Goal: Task Accomplishment & Management: Complete application form

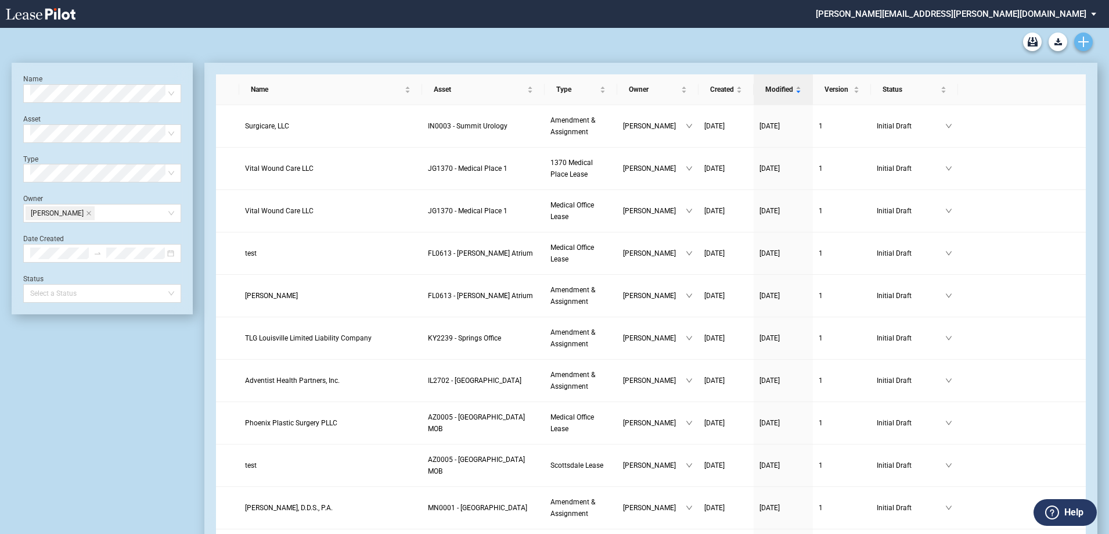
click at [1089, 43] on link "Create new document" at bounding box center [1083, 42] width 19 height 19
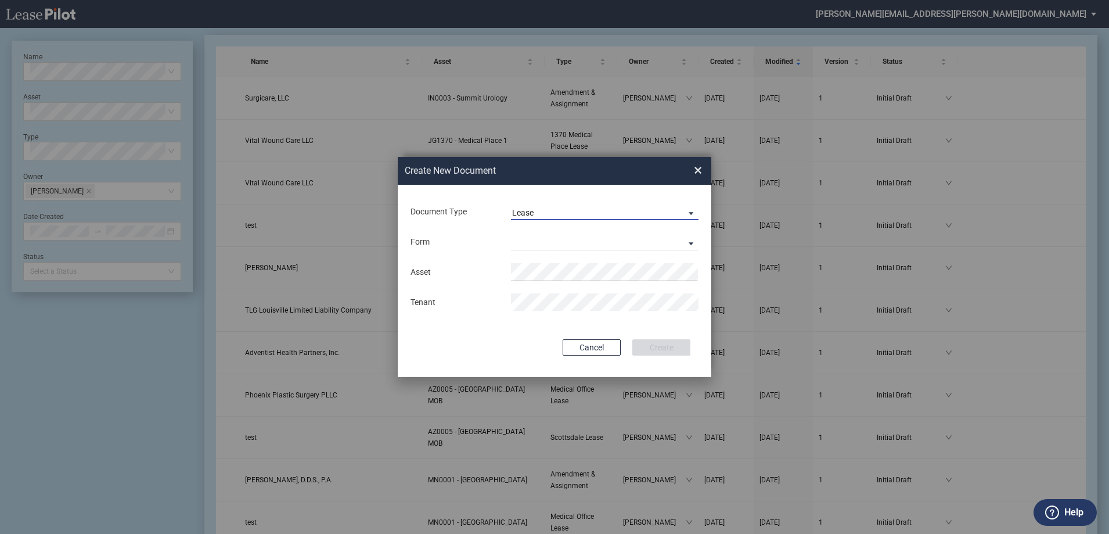
click at [608, 209] on span "Lease" at bounding box center [595, 213] width 167 height 12
click at [608, 209] on md-option "Lease" at bounding box center [606, 213] width 206 height 28
click at [563, 246] on md-select "Medical Office Lease Scottsdale Lease Louisville Lease 1370 Medical Place Lease…" at bounding box center [605, 241] width 188 height 17
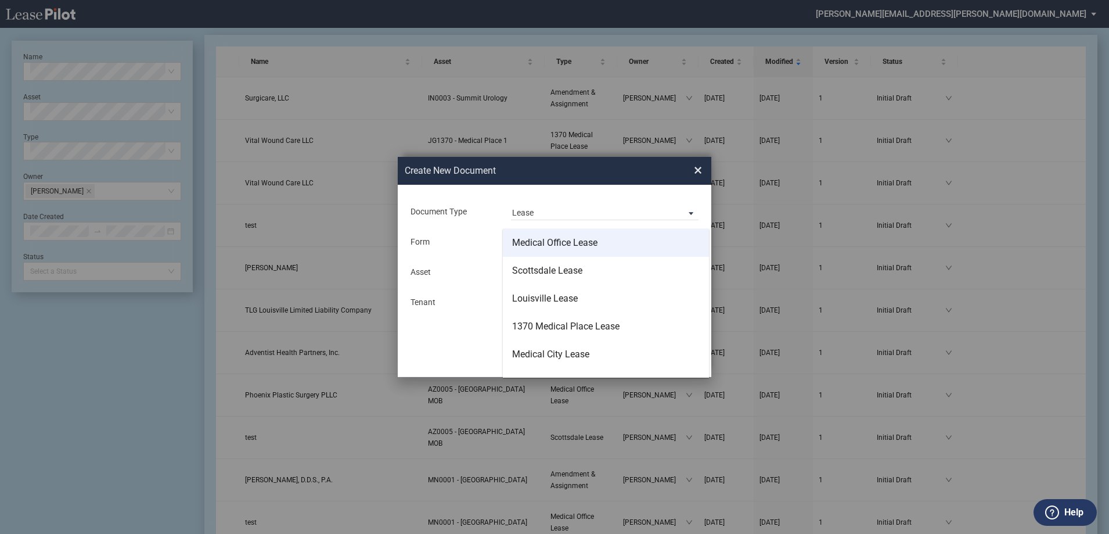
click at [563, 246] on div "Medical Office Lease" at bounding box center [554, 242] width 85 height 13
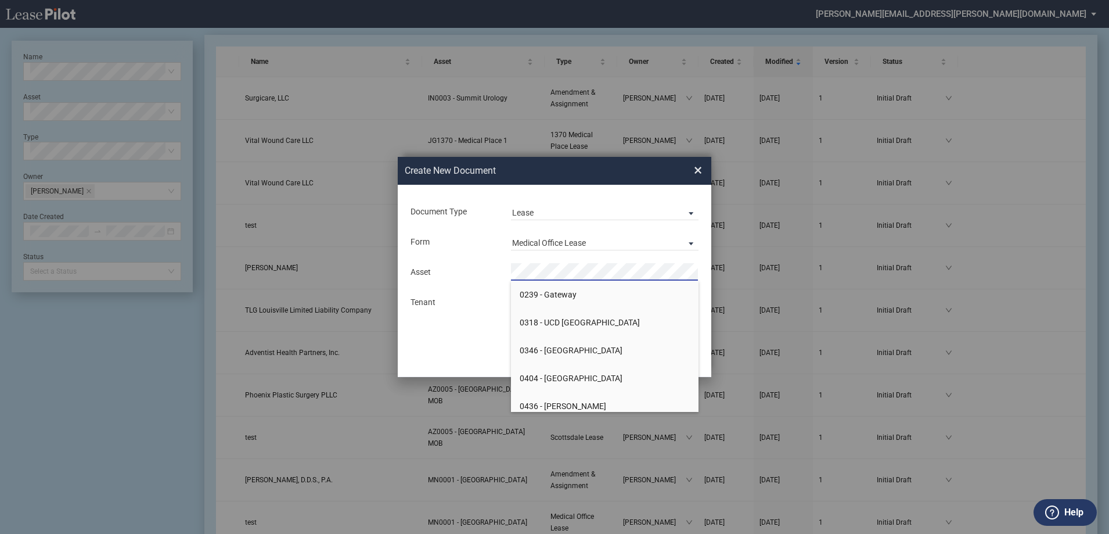
click at [495, 294] on div "Tenant" at bounding box center [554, 301] width 302 height 17
click at [558, 341] on li "IN000 3 - Summit Urology" at bounding box center [605, 350] width 188 height 28
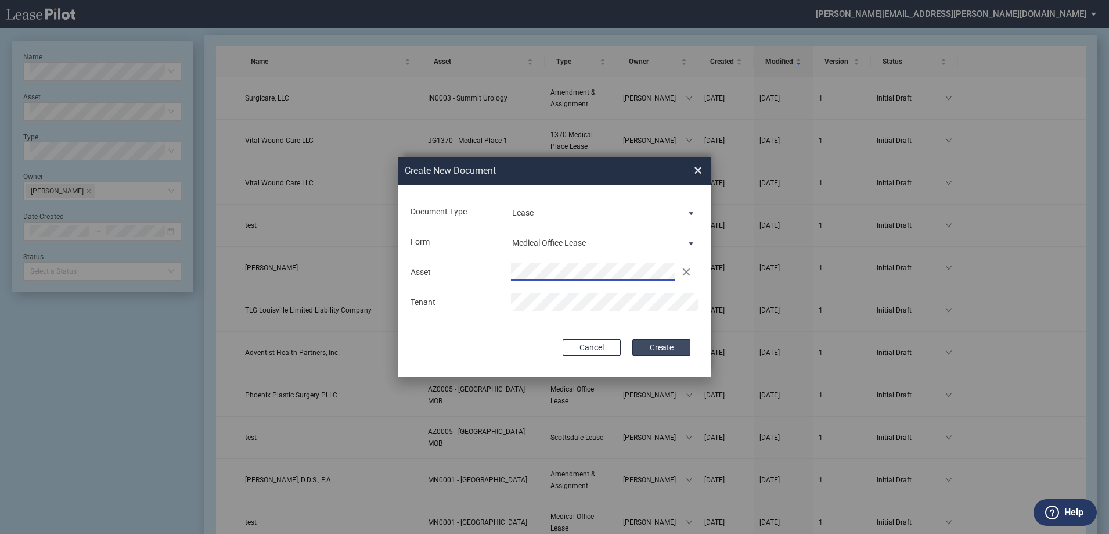
click at [664, 347] on button "Create" at bounding box center [661, 347] width 58 height 16
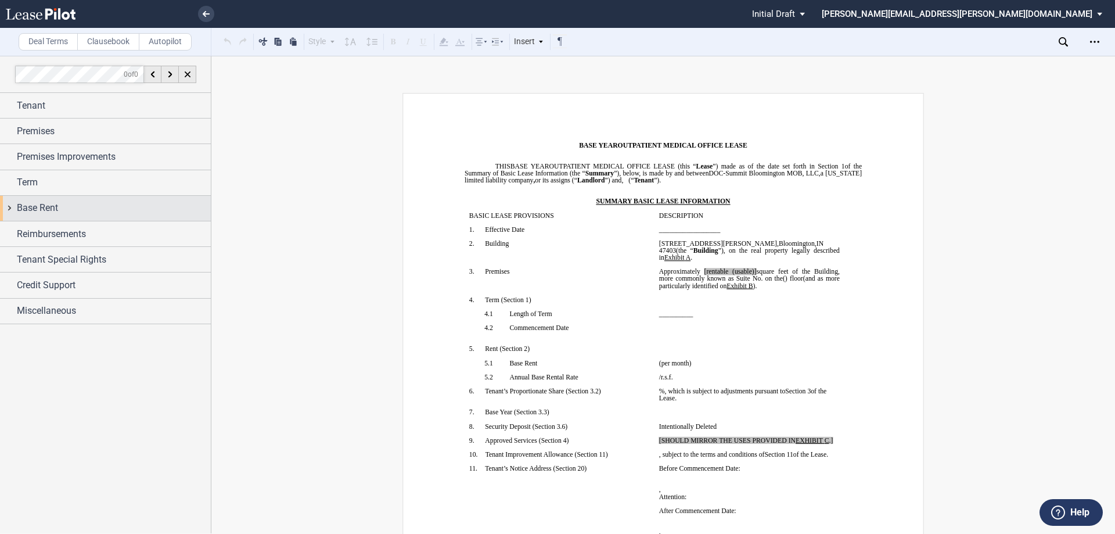
click at [159, 207] on div "Base Rent" at bounding box center [114, 208] width 194 height 14
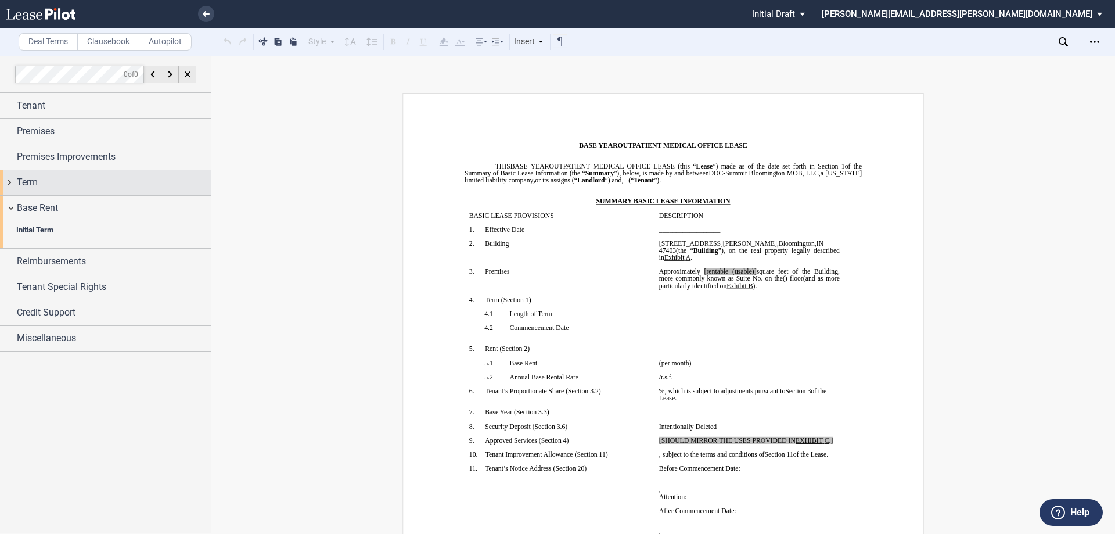
click at [153, 185] on div "Term" at bounding box center [114, 182] width 194 height 14
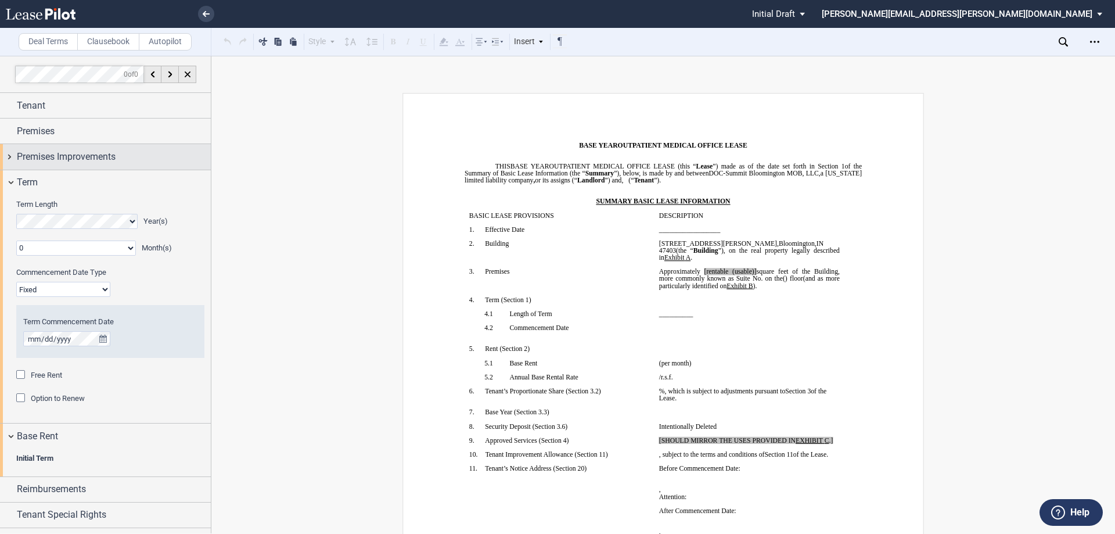
click at [149, 160] on div "Premises Improvements" at bounding box center [114, 157] width 194 height 14
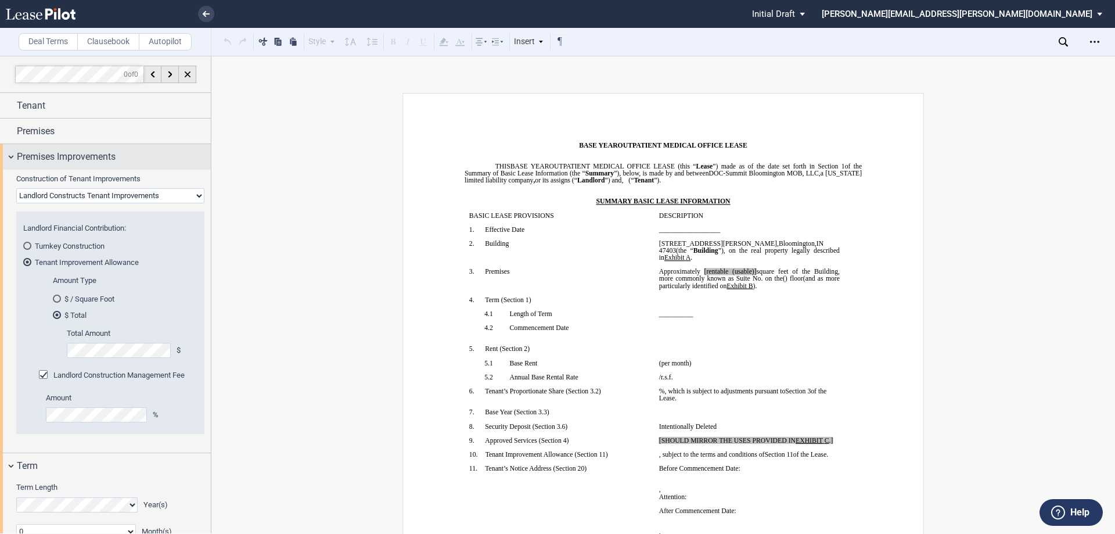
click at [144, 148] on div "Premises Improvements" at bounding box center [105, 156] width 211 height 25
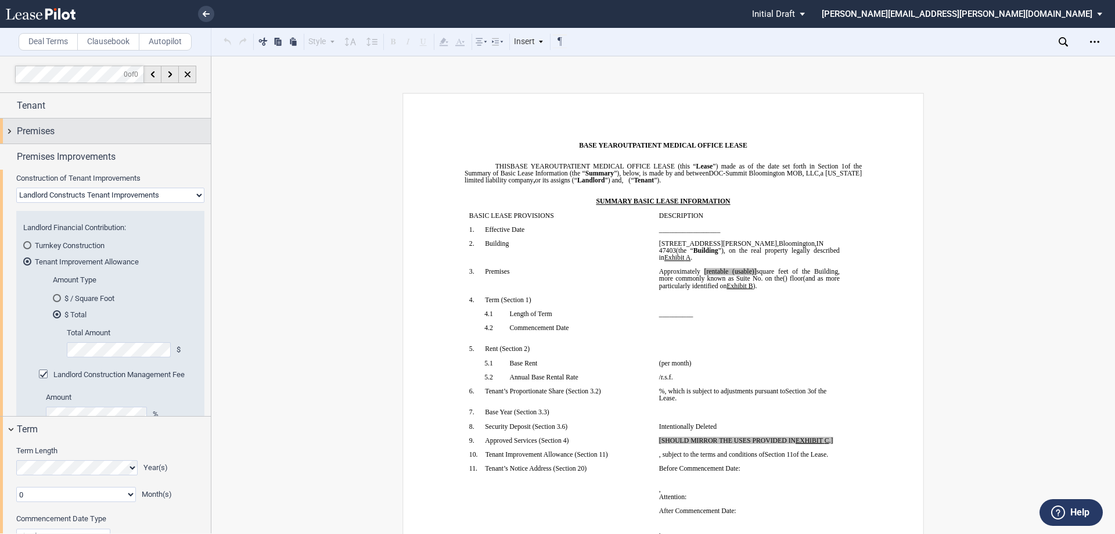
click at [145, 134] on div "Premises" at bounding box center [114, 131] width 194 height 14
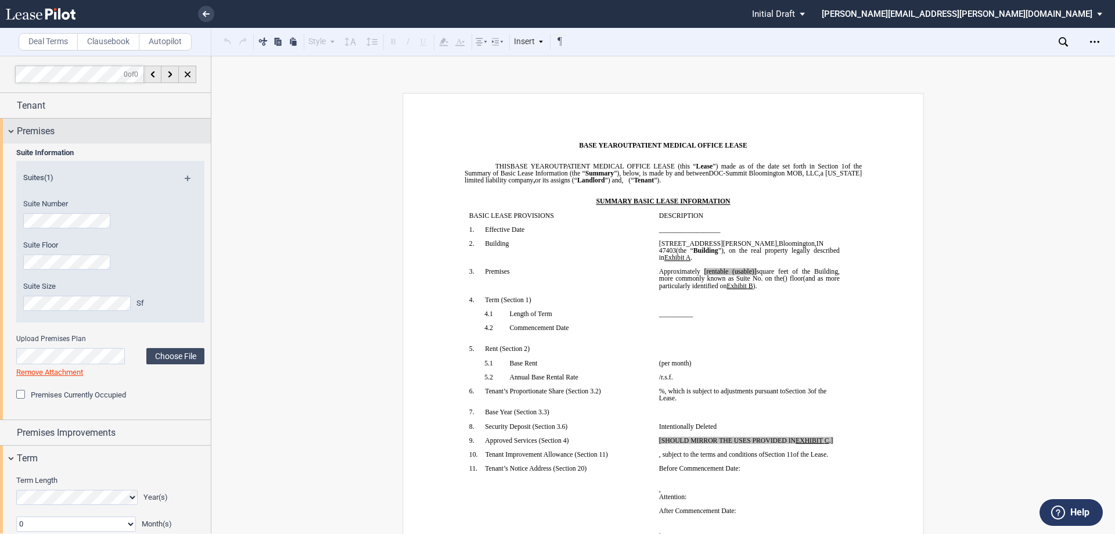
click at [145, 134] on div "Premises" at bounding box center [114, 131] width 194 height 14
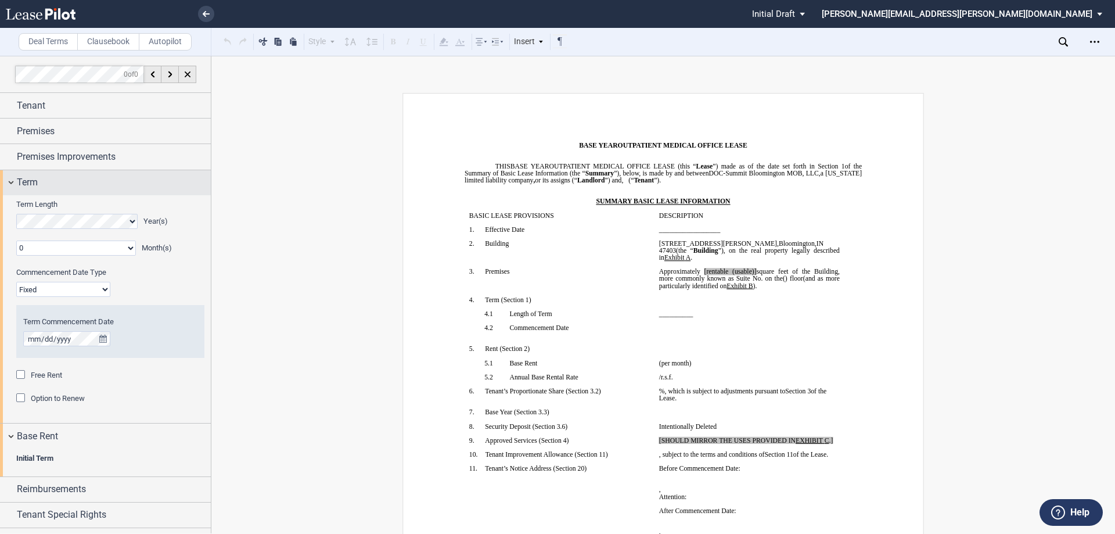
click at [117, 178] on div "Term" at bounding box center [114, 182] width 194 height 14
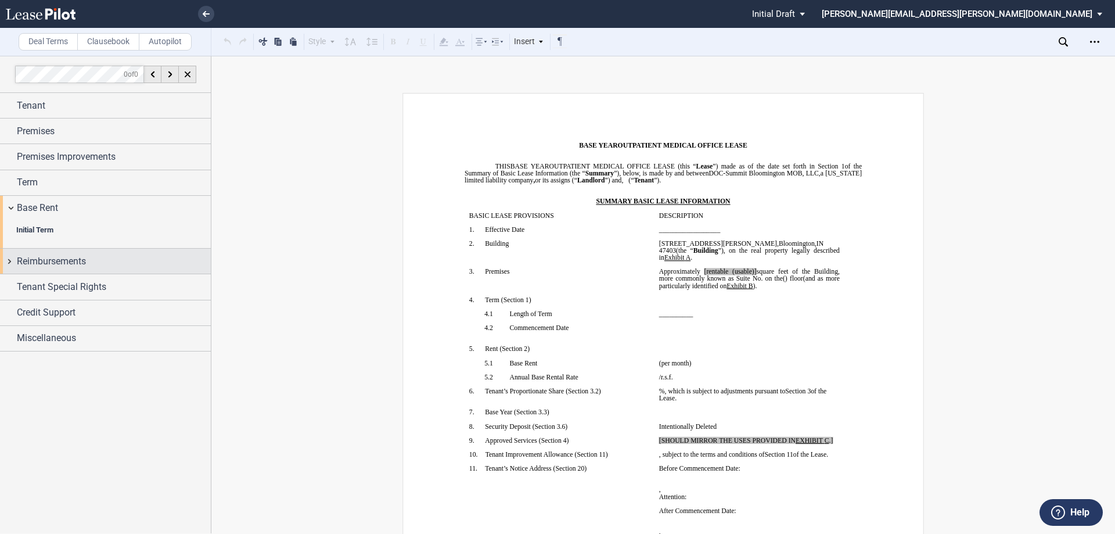
click at [56, 262] on span "Reimbursements" at bounding box center [51, 261] width 69 height 14
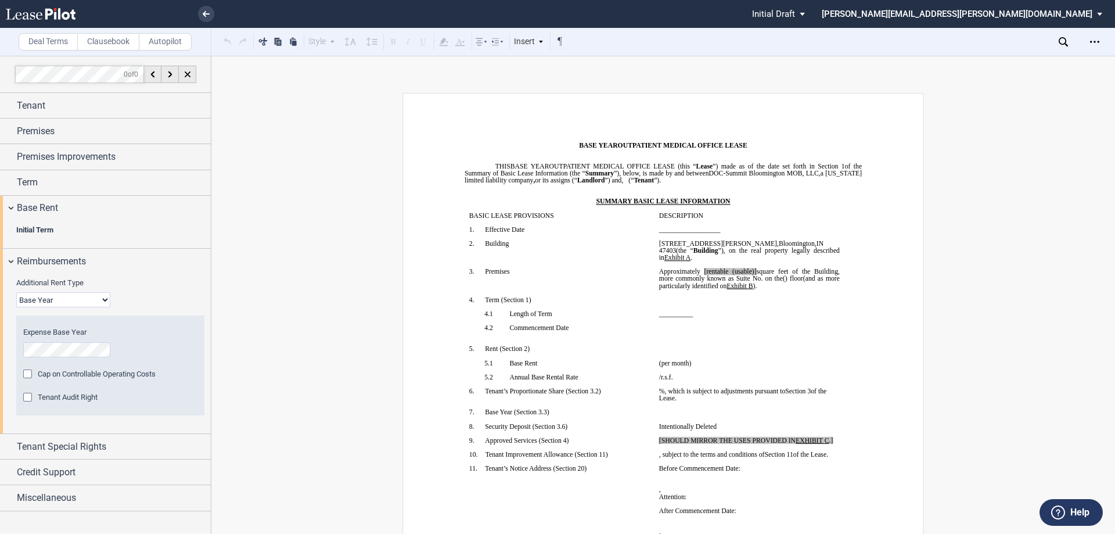
click at [80, 298] on select "Base Year Triple Net" at bounding box center [63, 299] width 94 height 15
select select "triple net"
click at [16, 293] on select "Base Year Triple Net" at bounding box center [63, 300] width 94 height 15
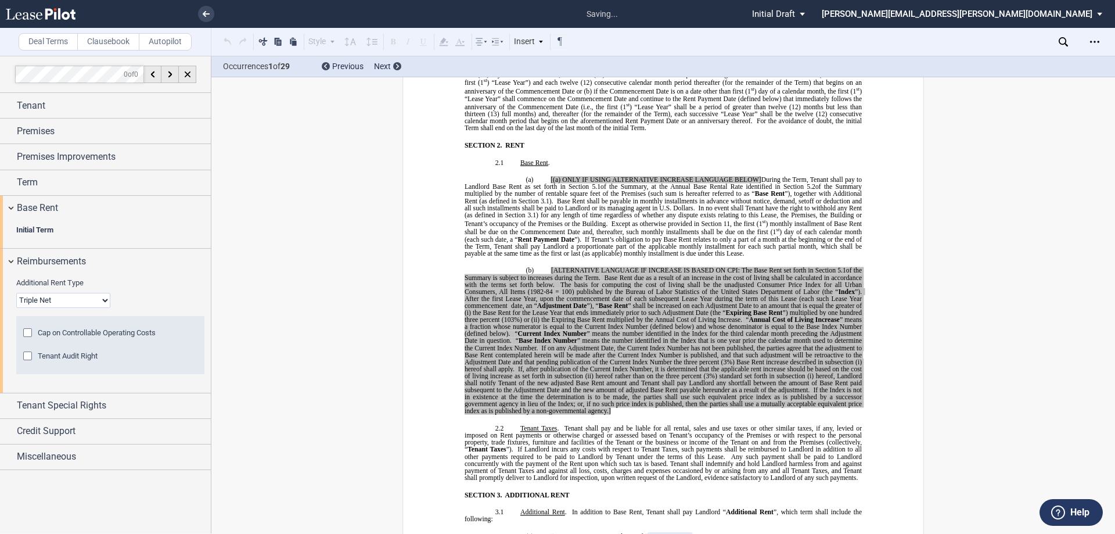
scroll to position [697, 0]
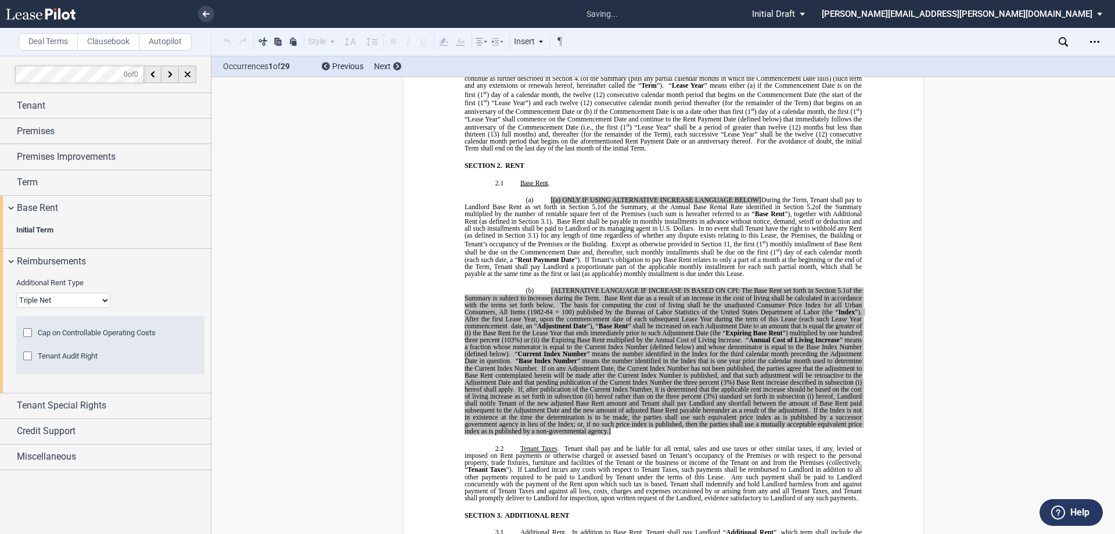
click at [667, 264] on span "If Tenant’s obligation to pay Base Rent relates to only a part of a month at th…" at bounding box center [663, 266] width 399 height 21
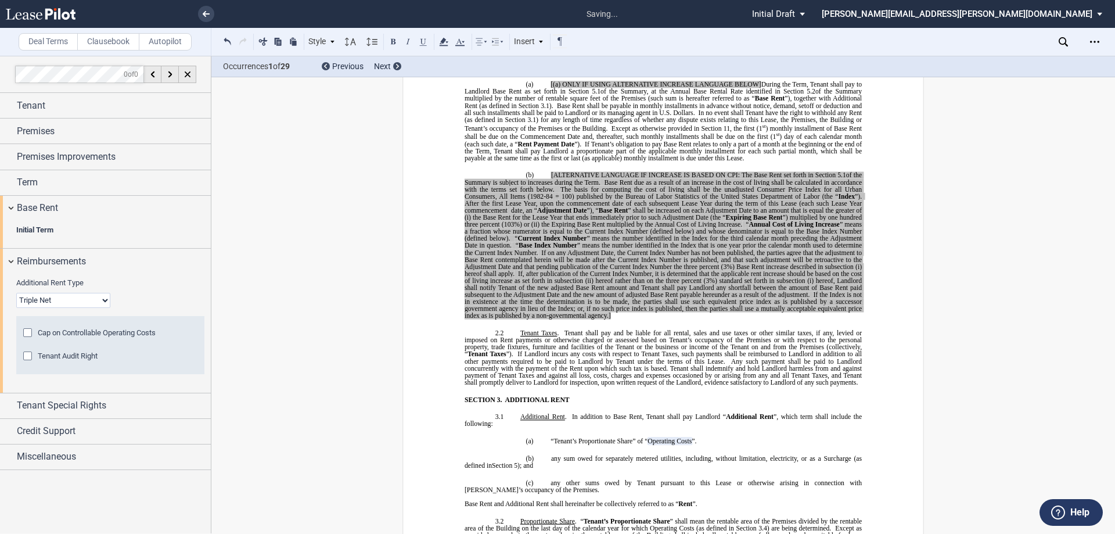
scroll to position [813, 0]
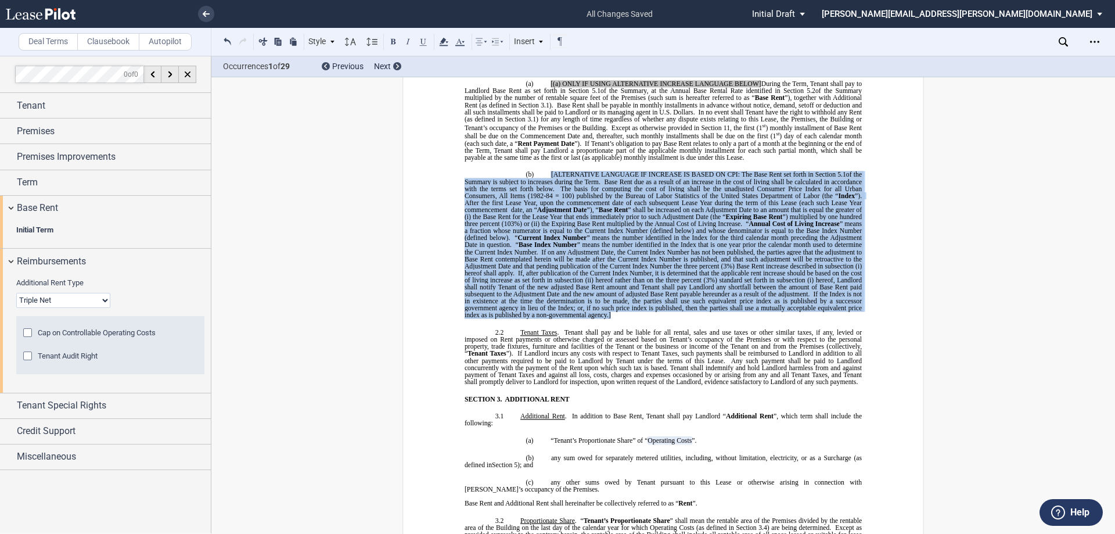
drag, startPoint x: 626, startPoint y: 318, endPoint x: 536, endPoint y: 172, distance: 171.8
click at [536, 172] on p "(b) [ALTERNATIVE LANGUAGE IF INCREASE IS BASED ON CPI: The Base Rent set forth …" at bounding box center [662, 244] width 397 height 147
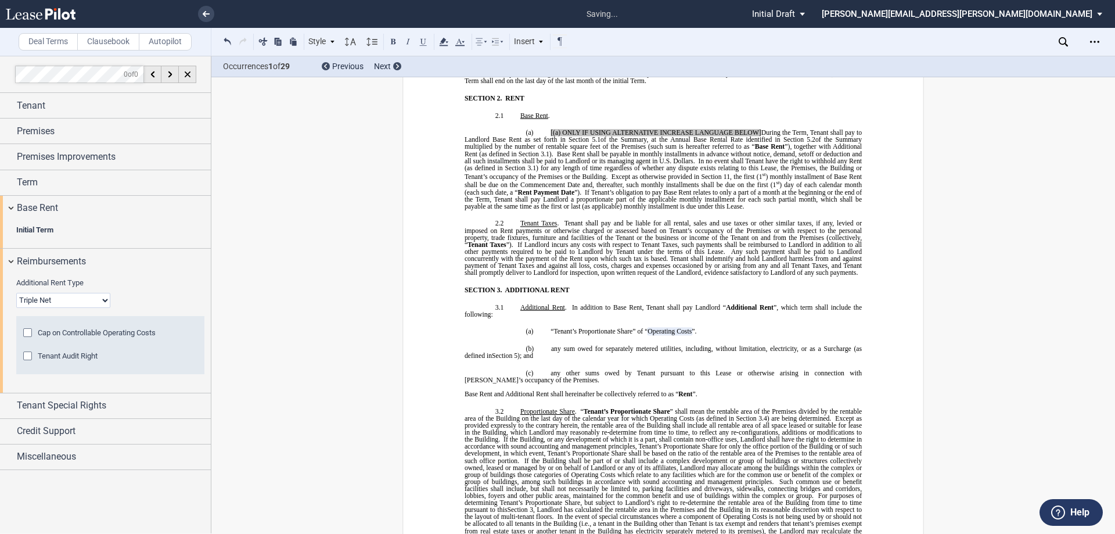
scroll to position [697, 0]
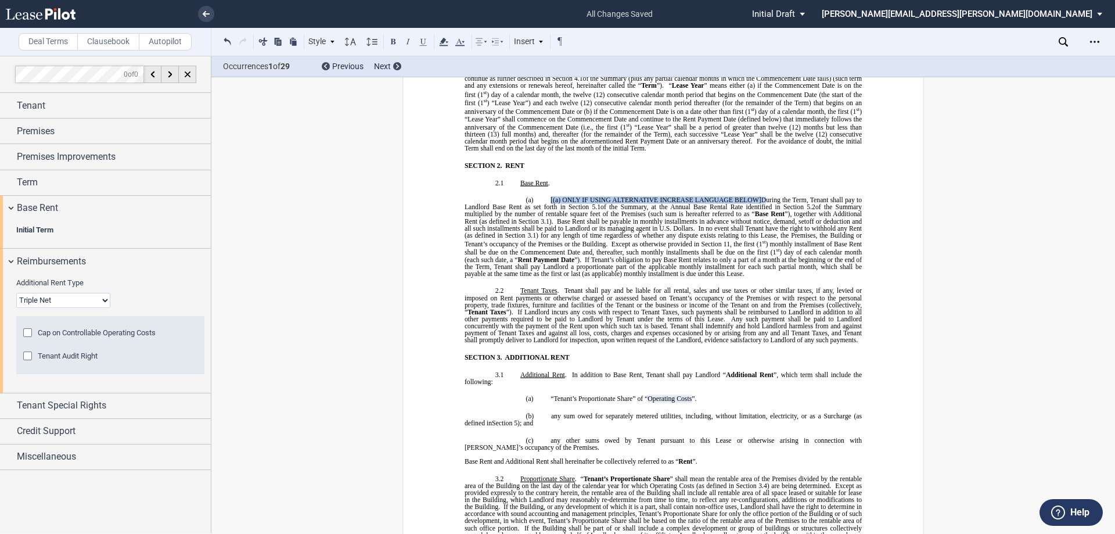
drag, startPoint x: 764, startPoint y: 198, endPoint x: 542, endPoint y: 199, distance: 222.4
click at [542, 199] on p "(a) [(a) ONLY IF USING ALTERNATIVE INCREASE LANGUAGE BELOW] During the Term, Te…" at bounding box center [662, 237] width 397 height 81
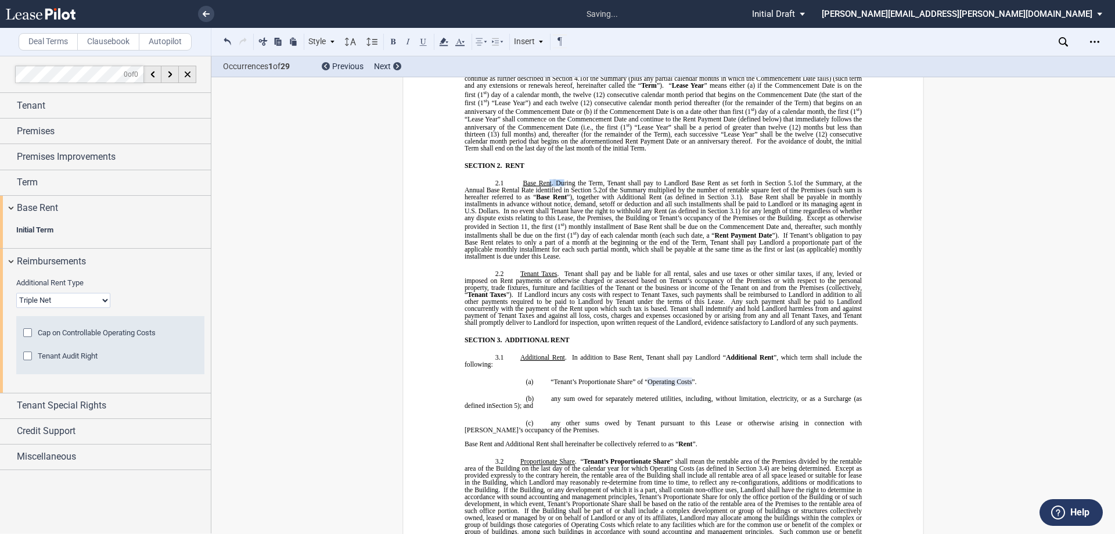
drag, startPoint x: 560, startPoint y: 181, endPoint x: 545, endPoint y: 183, distance: 14.7
click at [545, 183] on p "2.1 Base Rent . ﻿ During the Term, Tenant shall pay to Landlord Base Rent as se…" at bounding box center [662, 219] width 397 height 81
click at [445, 44] on icon at bounding box center [444, 42] width 14 height 14
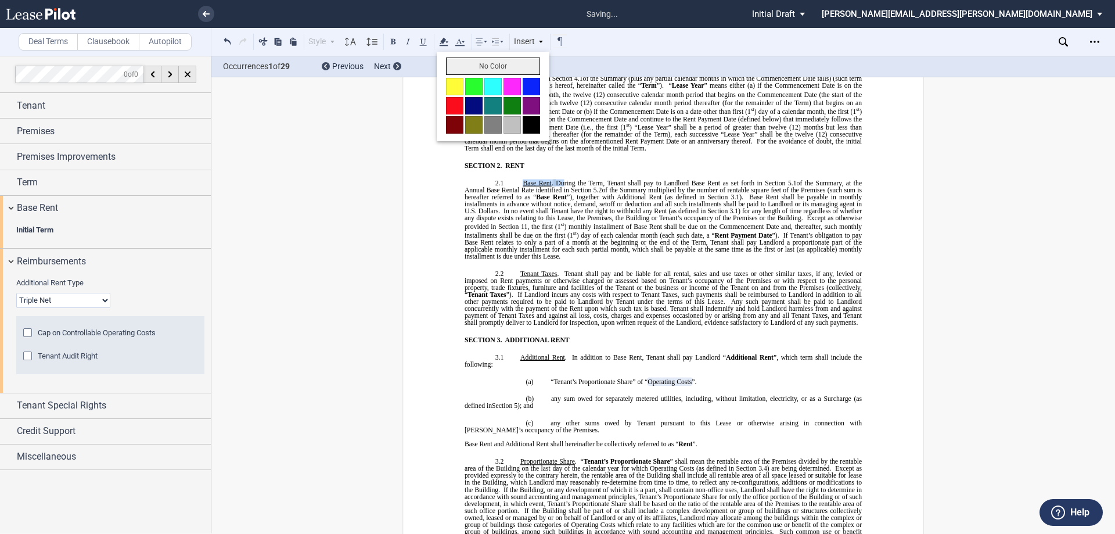
click at [475, 66] on button "No Color" at bounding box center [493, 65] width 94 height 17
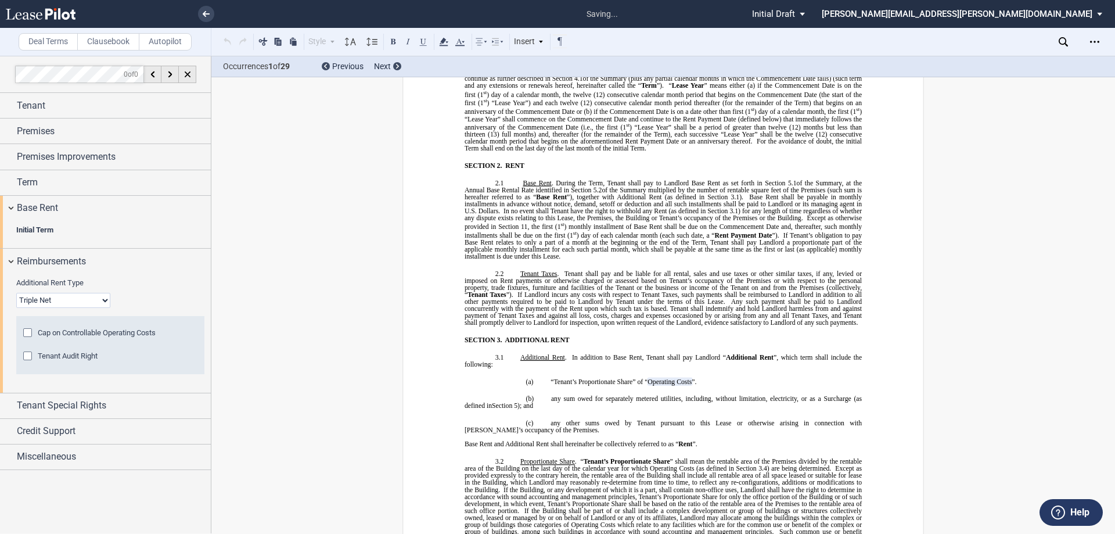
click at [668, 186] on span "of the Summary multiplied by the number of rentable square feet of the Premises…" at bounding box center [663, 193] width 399 height 14
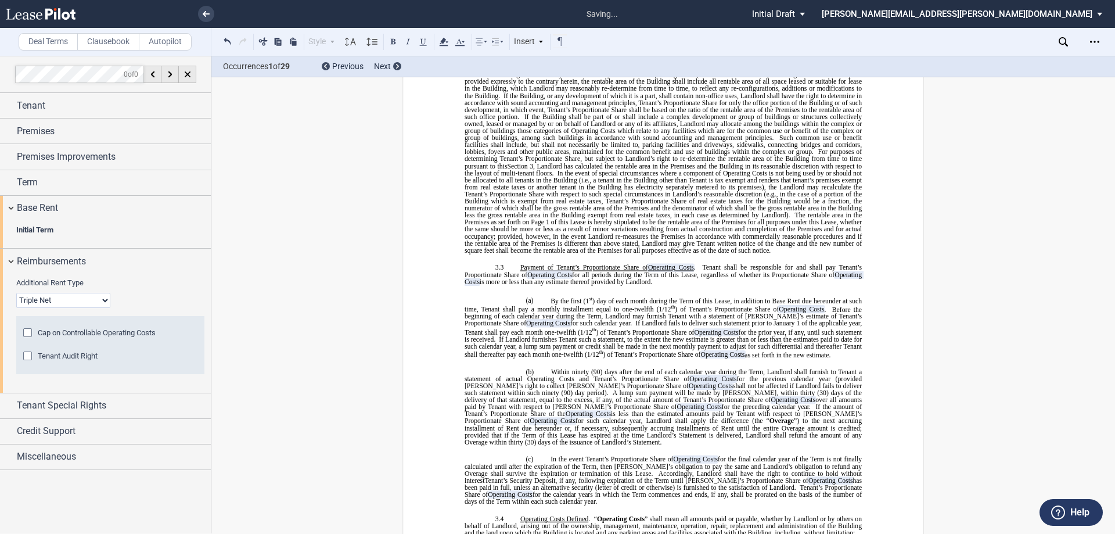
scroll to position [1103, 0]
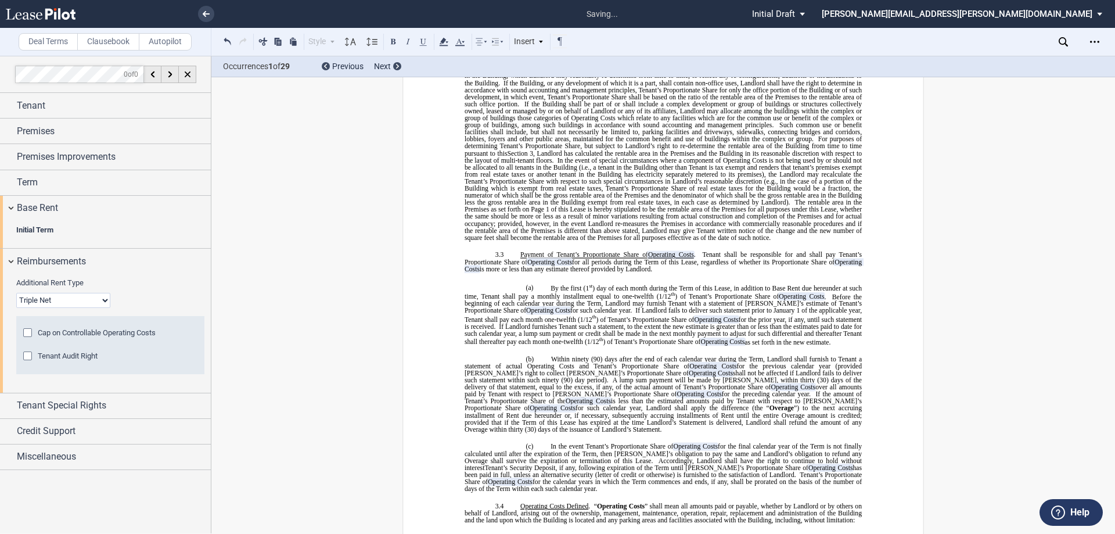
click at [665, 224] on span "1 of this Lease is hereby stipulated to be the rentable area of the Premises fo…" at bounding box center [663, 223] width 399 height 35
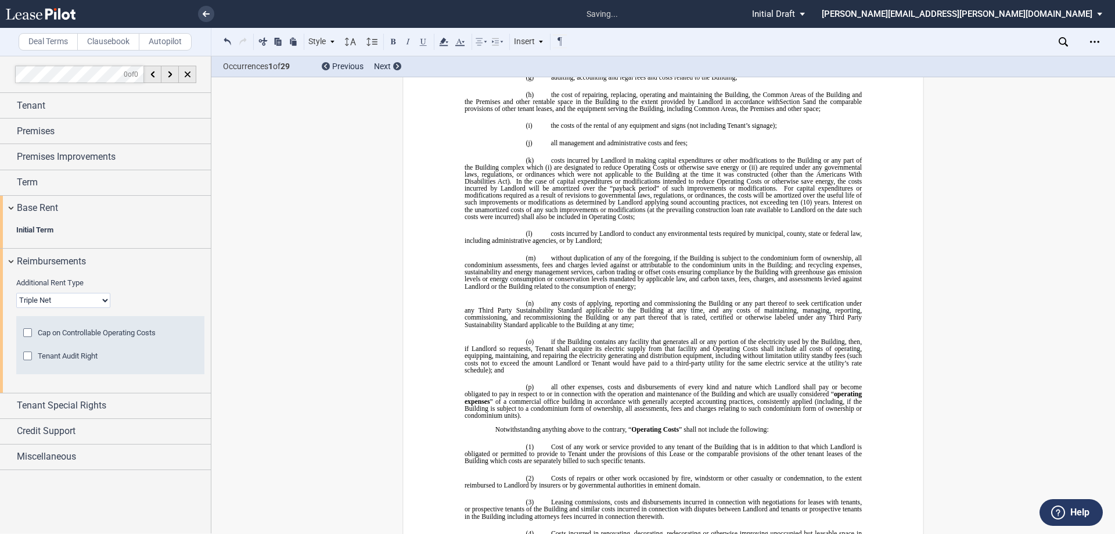
scroll to position [2206, 0]
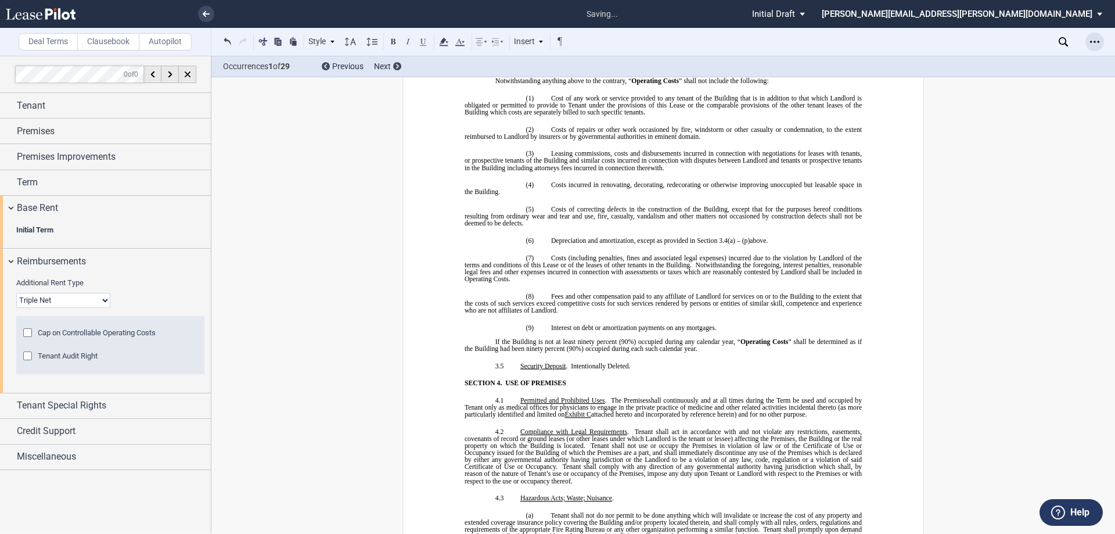
click at [1090, 39] on icon "Open Lease options menu" at bounding box center [1094, 41] width 9 height 9
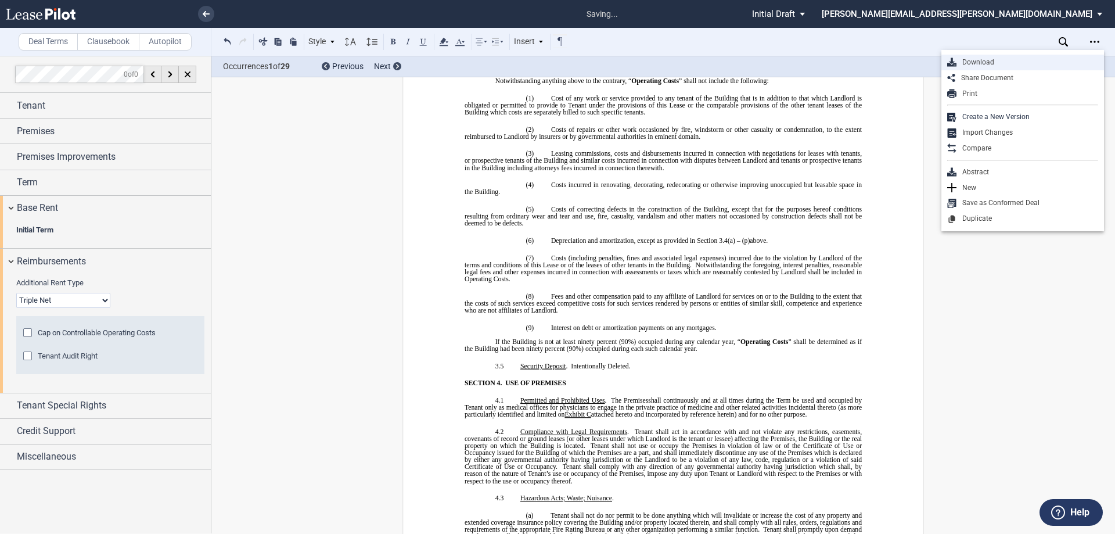
click at [1007, 66] on div "Download" at bounding box center [1027, 62] width 142 height 10
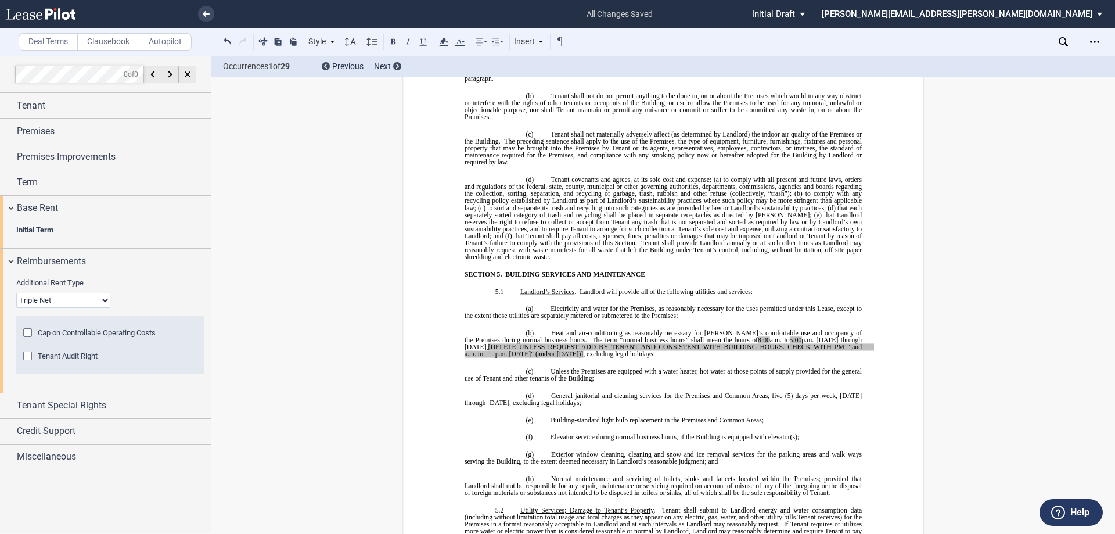
scroll to position [2729, 0]
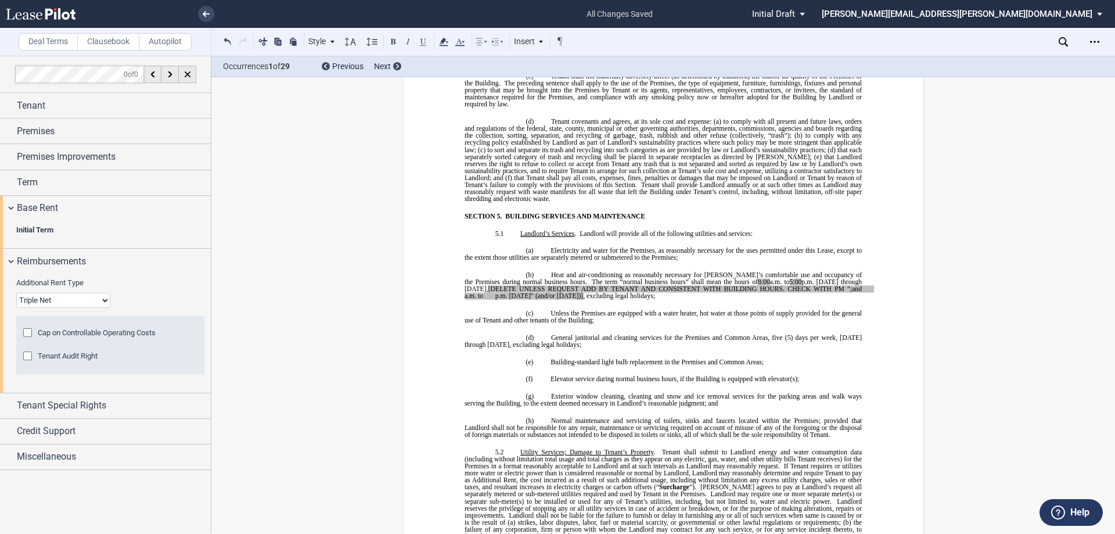
click at [649, 309] on span "Unless the Premises are equipped with a water heater, hot water at those points…" at bounding box center [663, 316] width 399 height 14
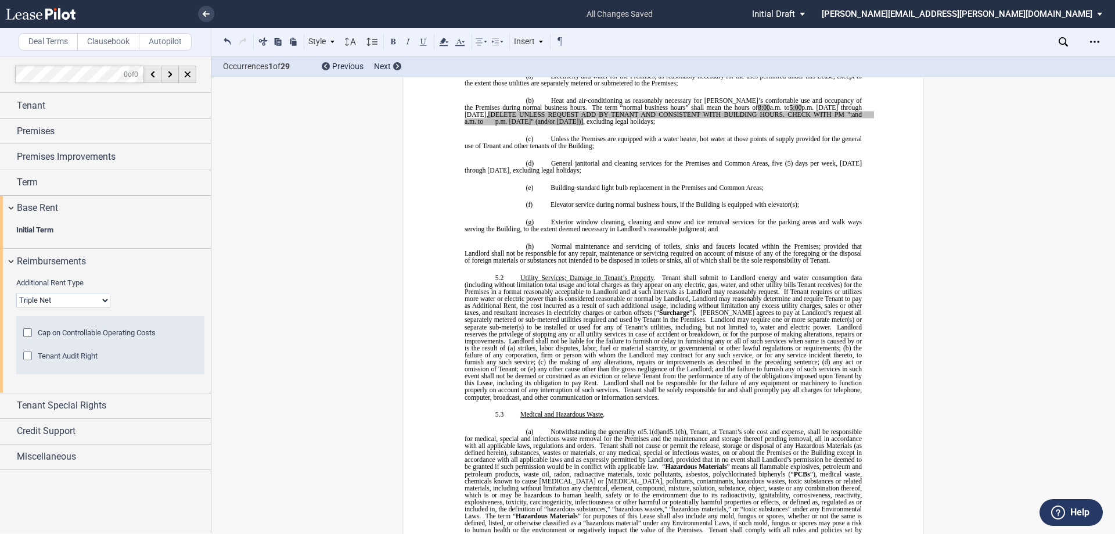
click at [649, 308] on span "If Tenant requires or utilizes more water or electric power than is considered …" at bounding box center [663, 302] width 399 height 28
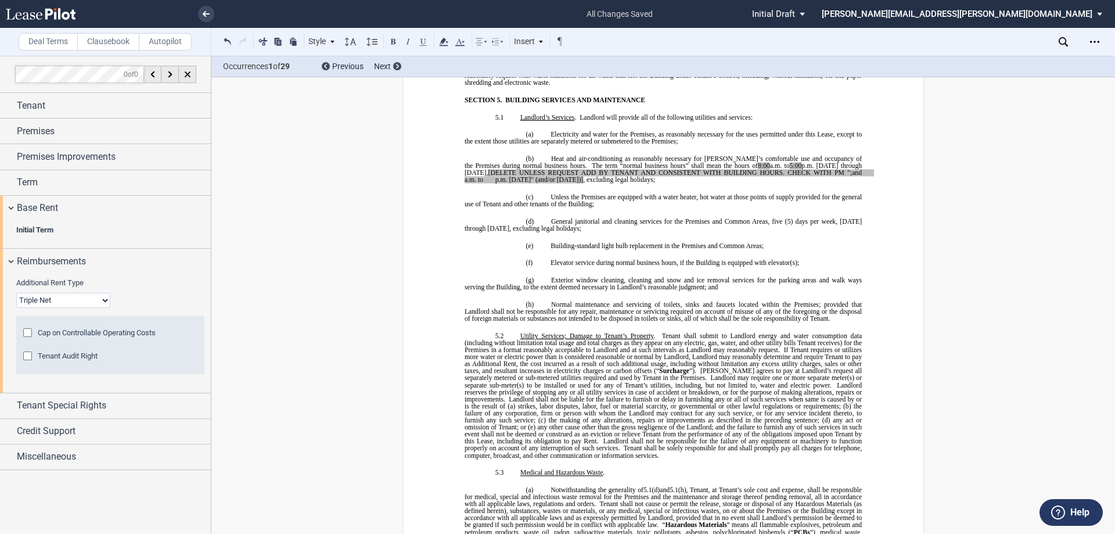
drag, startPoint x: 460, startPoint y: 165, endPoint x: 558, endPoint y: 171, distance: 98.3
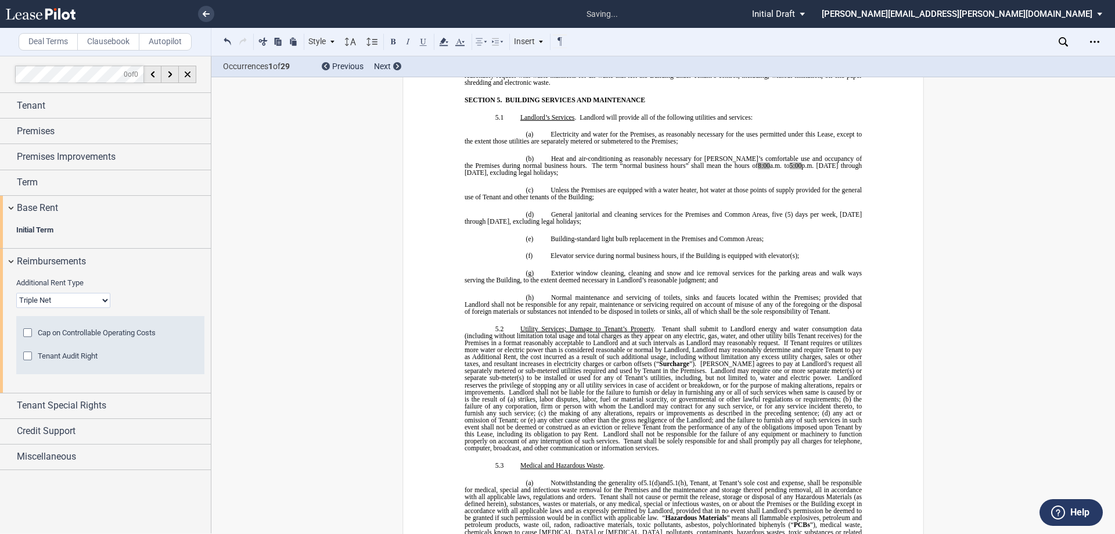
drag, startPoint x: 780, startPoint y: 155, endPoint x: 714, endPoint y: 155, distance: 66.2
click at [714, 155] on span "Heat and air-conditioning as reasonably necessary for [PERSON_NAME]’s comfortab…" at bounding box center [663, 165] width 399 height 21
drag, startPoint x: 715, startPoint y: 155, endPoint x: 827, endPoint y: 160, distance: 112.7
click at [827, 160] on span "Heat and air-conditioning as reasonably necessary for [PERSON_NAME]’s comfortab…" at bounding box center [663, 165] width 399 height 21
click at [446, 42] on use at bounding box center [443, 42] width 9 height 8
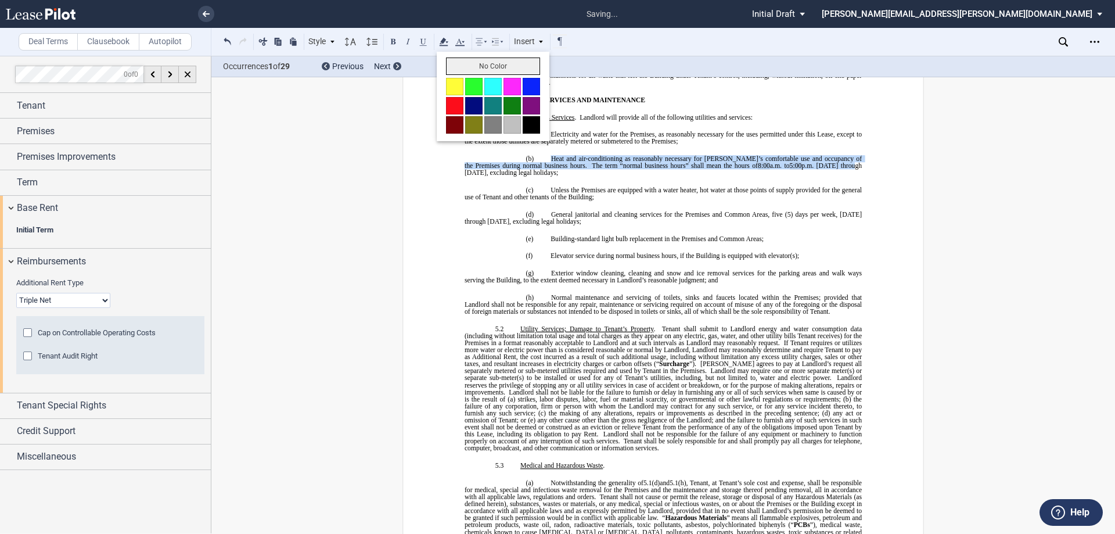
click at [462, 59] on button "No Color" at bounding box center [493, 65] width 94 height 17
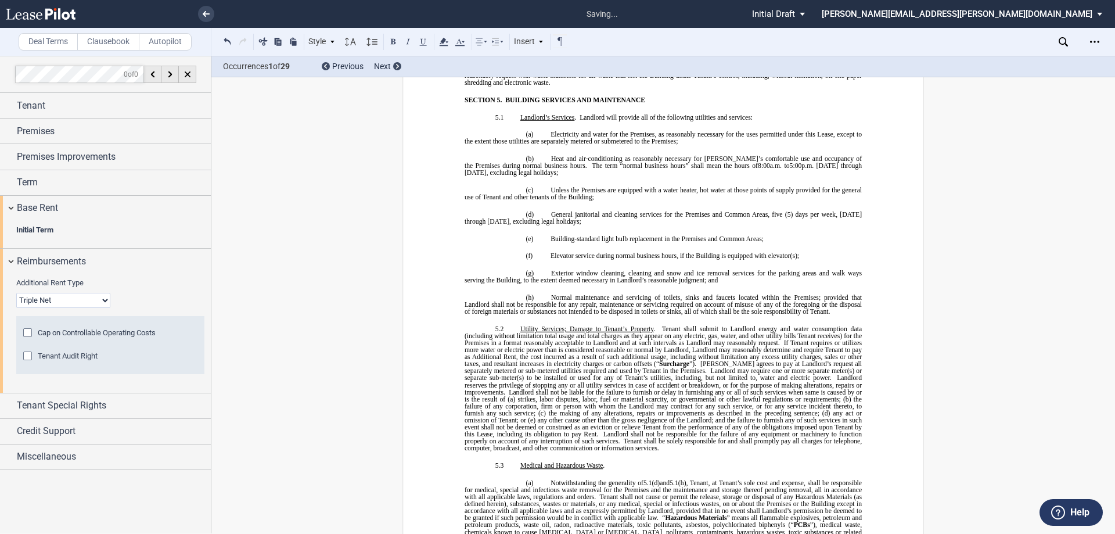
click at [683, 187] on p "(c) Unless the Premises are equipped with a water heater, hot water at those po…" at bounding box center [662, 193] width 397 height 14
click at [1101, 30] on div "Download Share Document Print Create a New Version Import Changes Compare Abstr…" at bounding box center [1012, 42] width 206 height 28
click at [1097, 41] on icon "Open Lease options menu" at bounding box center [1094, 41] width 9 height 9
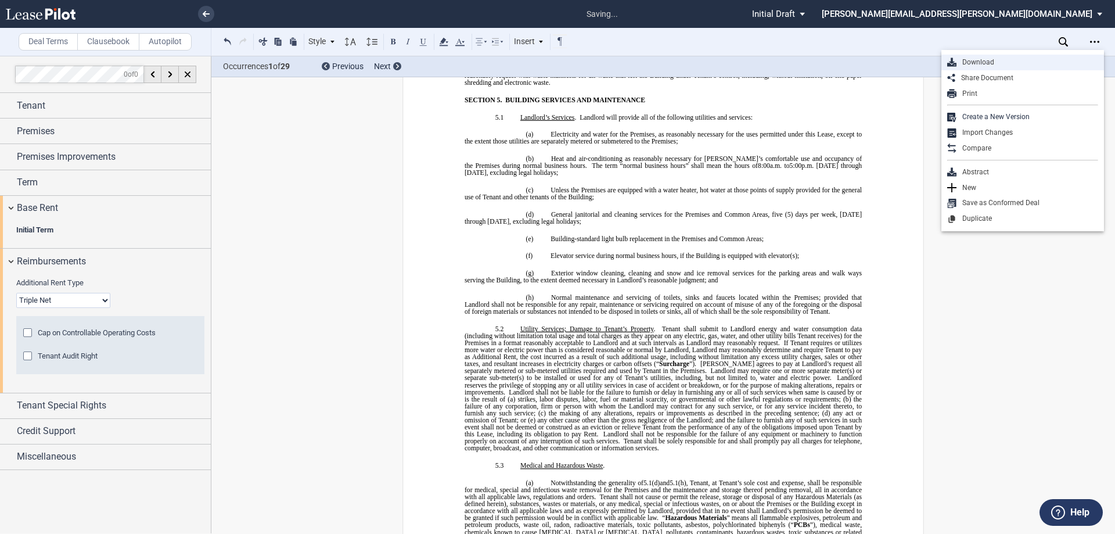
click at [1010, 66] on div "Download" at bounding box center [1027, 62] width 142 height 10
